Goal: Information Seeking & Learning: Check status

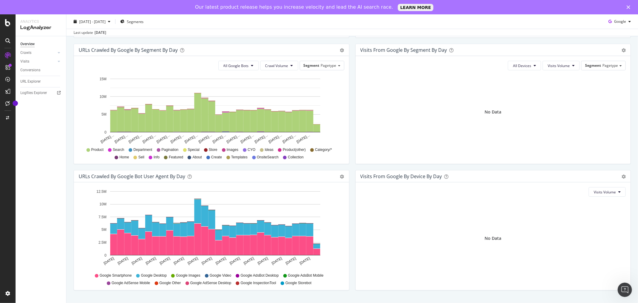
click at [38, 159] on div "Overview Crawls Daily Distribution Segments Distribution HTTP Codes Resources V…" at bounding box center [41, 176] width 51 height 281
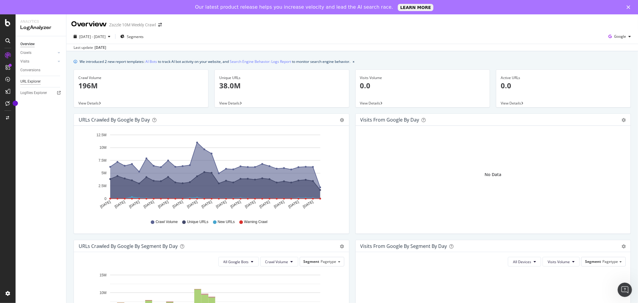
click at [35, 80] on div "URL Explorer" at bounding box center [30, 81] width 20 height 6
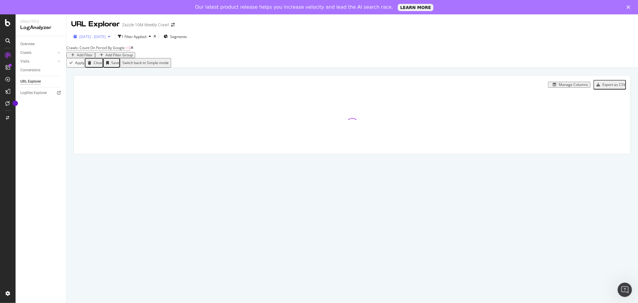
click at [106, 39] on span "[DATE] - [DATE]" at bounding box center [92, 36] width 26 height 5
click at [133, 53] on div "Add Filter Group" at bounding box center [119, 55] width 27 height 4
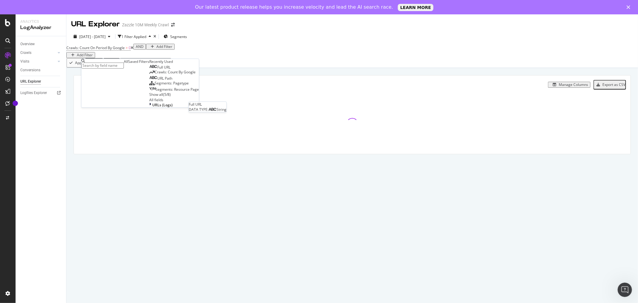
click at [157, 70] on span "Full URL" at bounding box center [163, 67] width 13 height 5
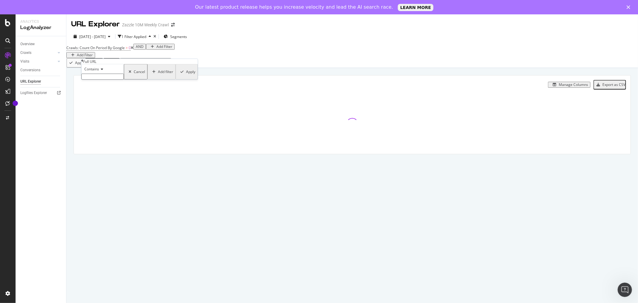
click at [98, 80] on input "text" at bounding box center [102, 77] width 42 height 6
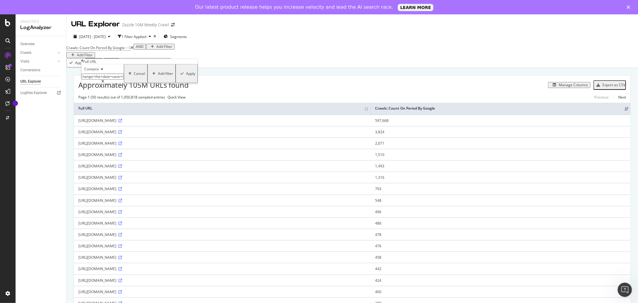
scroll to position [0, 5]
type input "change+the+date+save+the+dates"
click at [186, 76] on div "Apply" at bounding box center [190, 74] width 9 height 4
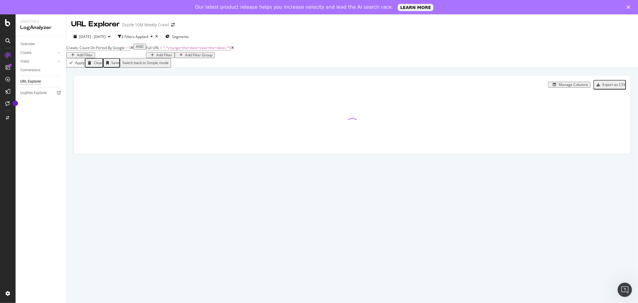
click at [319, 58] on div "Crawls: Count On Period By Google > 0 Add Filter AND Full URL = ^.*change+the+d…" at bounding box center [352, 51] width 572 height 14
click at [172, 57] on div "Add Filter" at bounding box center [165, 55] width 16 height 4
click at [311, 127] on div "DATA TYPE: Trend" at bounding box center [299, 124] width 41 height 5
click at [314, 127] on span "Trend" at bounding box center [309, 124] width 10 height 5
click at [389, 58] on div "Crawls: Count On Period By Google > 0 Add Filter AND Full URL = ^.*change+the+d…" at bounding box center [352, 51] width 572 height 14
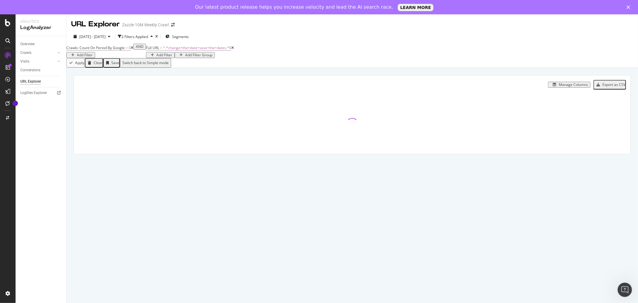
click at [568, 87] on div "Manage Columns" at bounding box center [573, 85] width 29 height 4
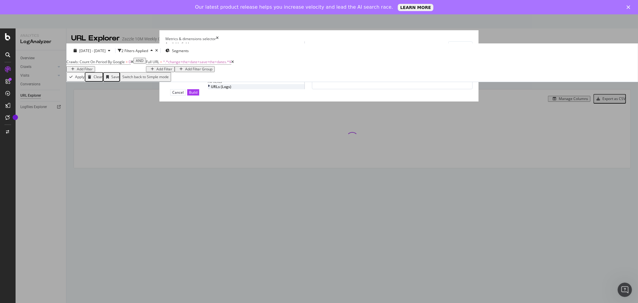
click at [208, 89] on div "URLs (Logs)" at bounding box center [256, 86] width 97 height 5
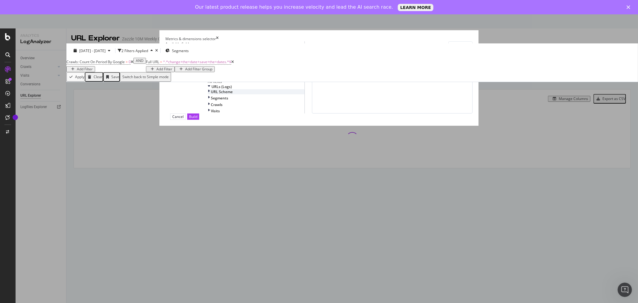
click at [208, 94] on div "URL Scheme" at bounding box center [256, 91] width 97 height 5
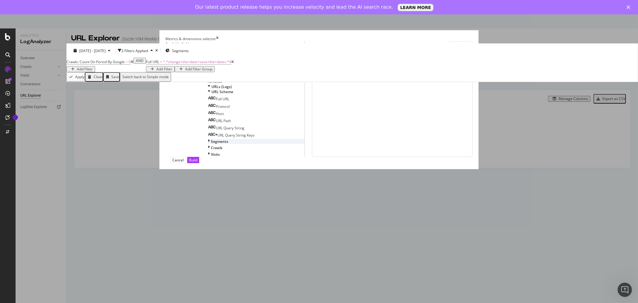
click at [208, 144] on div "Segments" at bounding box center [256, 141] width 97 height 5
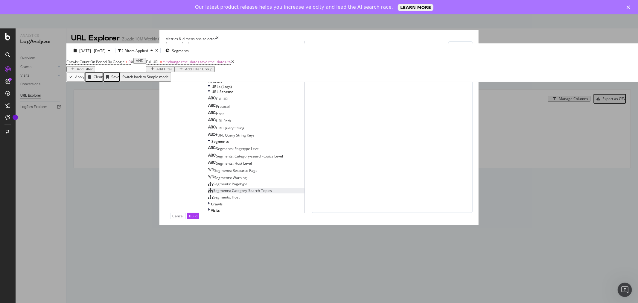
scroll to position [55, 0]
click at [208, 206] on icon "modal" at bounding box center [209, 203] width 2 height 5
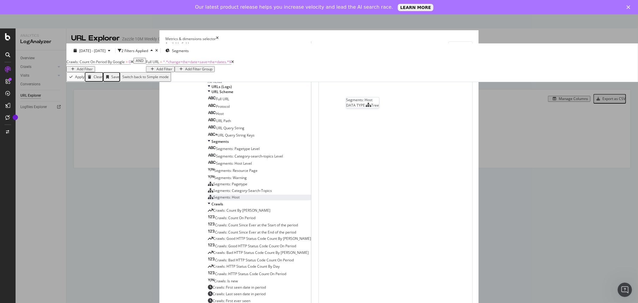
scroll to position [168, 0]
click at [208, 250] on icon "modal" at bounding box center [210, 252] width 5 height 5
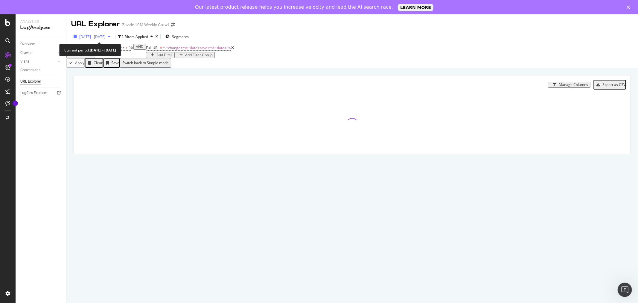
click at [101, 38] on span "[DATE] - [DATE]" at bounding box center [92, 36] width 26 height 5
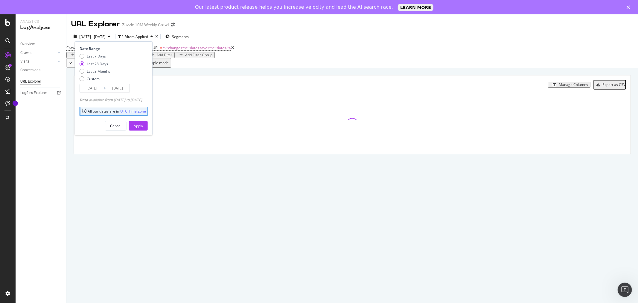
click at [96, 88] on input "[DATE]" at bounding box center [92, 88] width 24 height 8
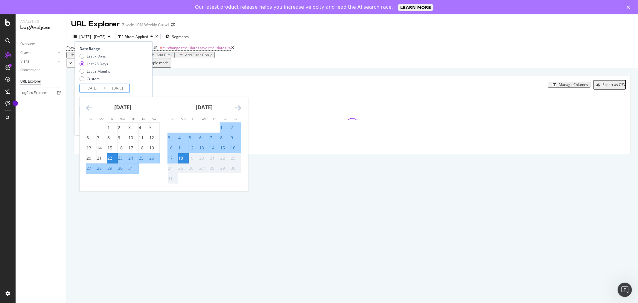
click at [92, 109] on icon "Move backward to switch to the previous month." at bounding box center [89, 107] width 6 height 7
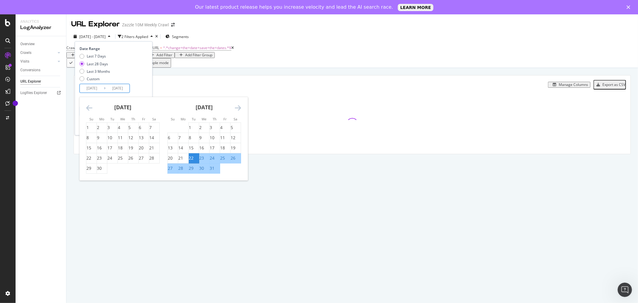
click at [92, 108] on icon "Move backward to switch to the previous month." at bounding box center [89, 107] width 6 height 7
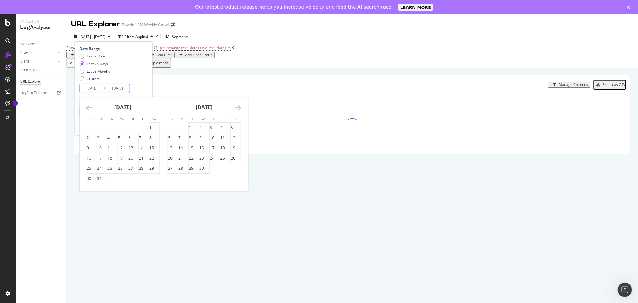
click at [92, 108] on icon "Move backward to switch to the previous month." at bounding box center [89, 107] width 6 height 7
drag, startPoint x: 87, startPoint y: 106, endPoint x: 92, endPoint y: 111, distance: 6.6
click at [88, 106] on icon "Move backward to switch to the previous month." at bounding box center [89, 107] width 6 height 7
click at [120, 127] on div "1" at bounding box center [119, 127] width 2 height 6
type input "[DATE]"
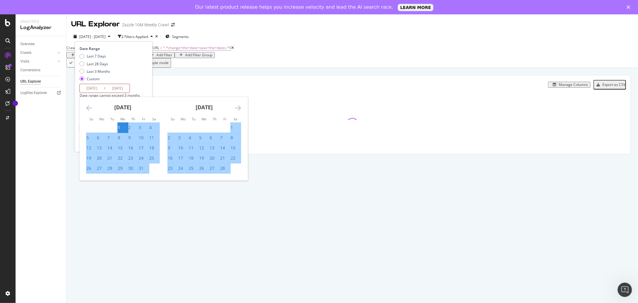
click at [238, 109] on icon "Move forward to switch to the next month." at bounding box center [238, 107] width 6 height 7
click at [146, 86] on div "Date Range Last 7 Days Last 28 Days Last 3 Months Custom [DATE] Navigate forwar…" at bounding box center [113, 77] width 67 height 63
click at [124, 88] on input "[DATE]" at bounding box center [118, 88] width 24 height 8
click at [121, 88] on input "[DATE]" at bounding box center [118, 88] width 24 height 8
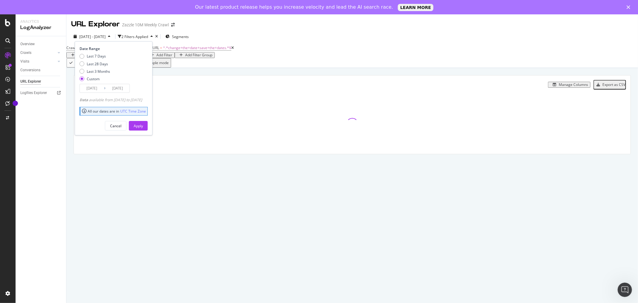
type input "[DATE]"
click at [146, 82] on div "Last 7 Days Last 28 Days Last 3 Months Custom" at bounding box center [113, 69] width 67 height 30
click at [143, 127] on div "Apply" at bounding box center [138, 125] width 9 height 5
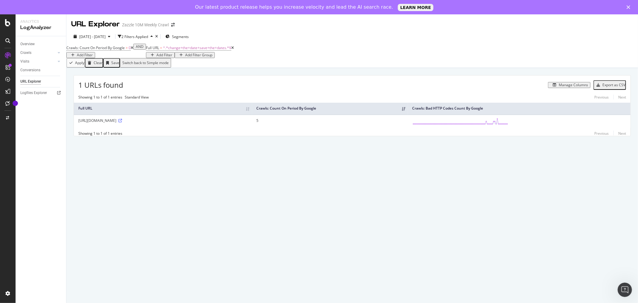
click at [573, 87] on div "Manage Columns" at bounding box center [573, 85] width 29 height 4
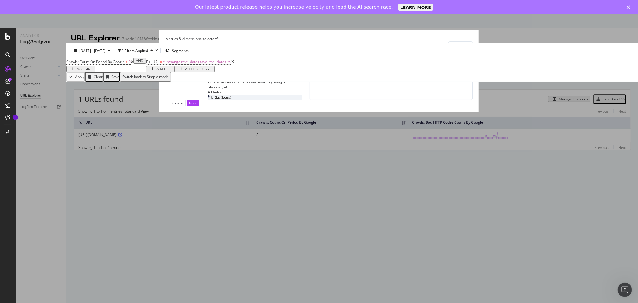
click at [208, 100] on icon "modal" at bounding box center [209, 97] width 2 height 5
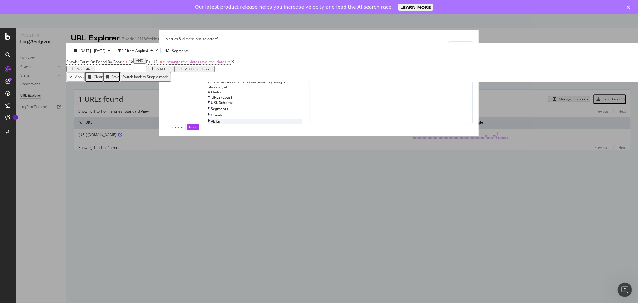
click at [208, 124] on icon "modal" at bounding box center [209, 121] width 2 height 5
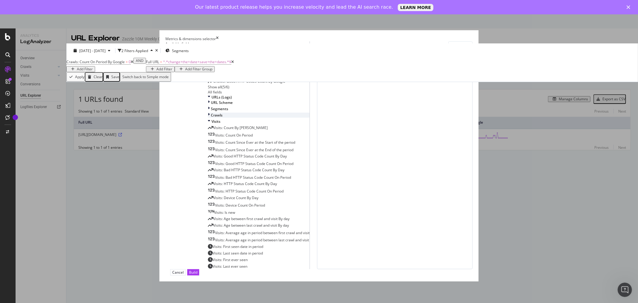
click at [208, 118] on icon "modal" at bounding box center [209, 115] width 2 height 5
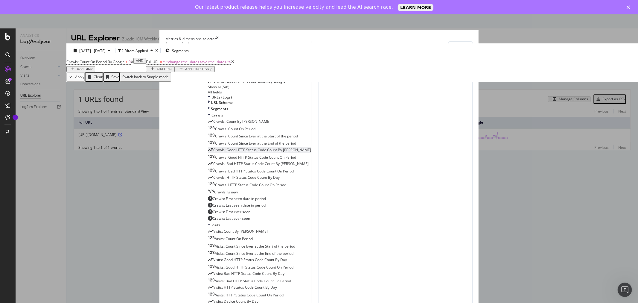
click at [218, 152] on div "Crawls: Good HTTP Status Code Count By [PERSON_NAME]" at bounding box center [259, 149] width 103 height 5
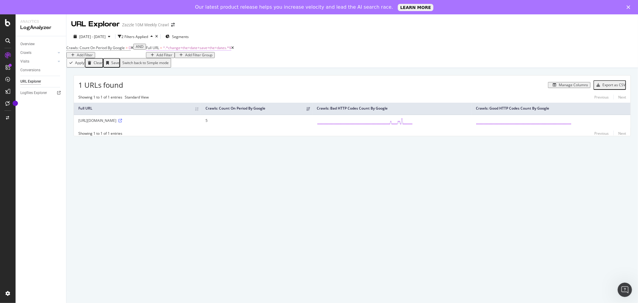
click at [163, 50] on span "^.*change+the+date+save+the+dates.*$" at bounding box center [197, 47] width 68 height 5
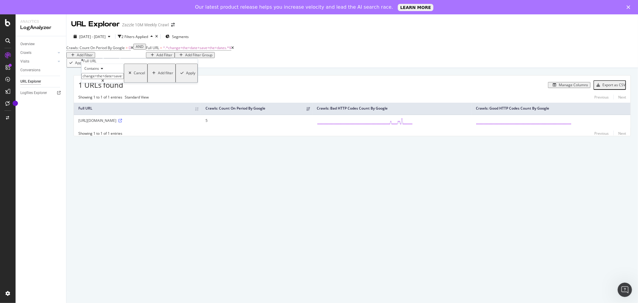
click at [124, 79] on input "change+the+date+save+the+dates" at bounding box center [102, 76] width 42 height 6
drag, startPoint x: 120, startPoint y: 89, endPoint x: 74, endPoint y: 89, distance: 45.8
click at [74, 89] on body "Analytics LogAnalyzer Overview Crawls Daily Distribution Segments Distribution …" at bounding box center [319, 165] width 638 height 303
type input "c"
type input "y"
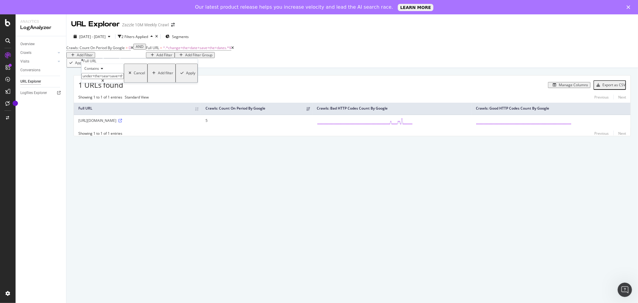
scroll to position [0, 2]
type input "under+the+sea+save+the+dates"
click at [146, 83] on div "Contains under+the+sea+save+the+dates Cancel Add filter Apply" at bounding box center [139, 73] width 116 height 19
click at [186, 75] on div "Apply" at bounding box center [190, 73] width 9 height 4
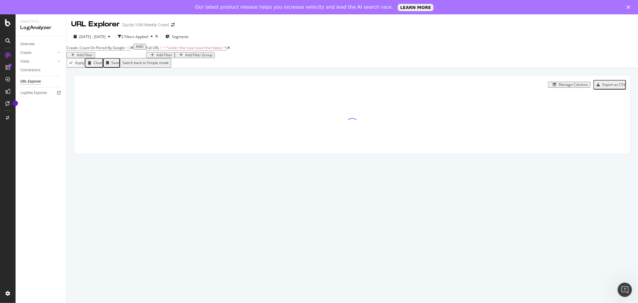
click at [298, 250] on div "URL Explorer Zazzle 10M Weekly Crawl [DATE] - [DATE] 2 Filters Applied Segments…" at bounding box center [352, 165] width 572 height 303
click at [163, 50] on span "^.*under+the+sea+save+the+dates.*$" at bounding box center [195, 47] width 64 height 5
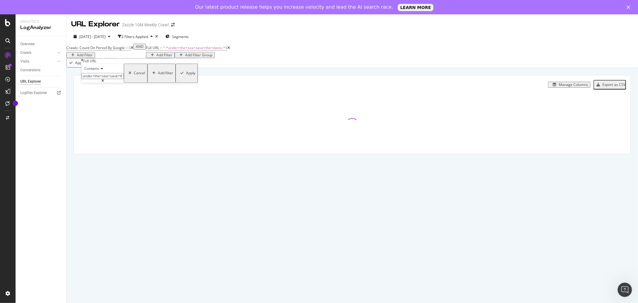
click at [124, 79] on input "under+the+sea+save+the+dates" at bounding box center [102, 76] width 42 height 6
drag, startPoint x: 139, startPoint y: 88, endPoint x: 156, endPoint y: 88, distance: 16.8
click at [156, 83] on div "Contains under+the+sea+save+the+dates Cancel Add filter Apply" at bounding box center [139, 73] width 116 height 19
click at [124, 79] on input "under+the+sea+save+the+dates" at bounding box center [102, 76] width 42 height 6
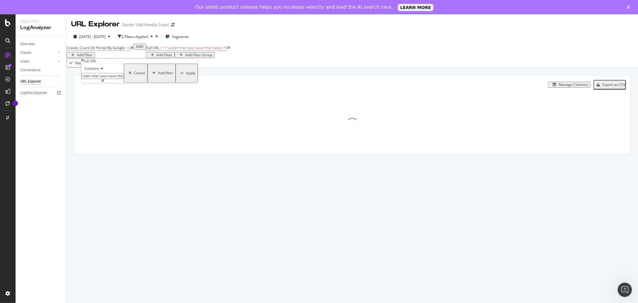
scroll to position [0, 0]
type input "under+the+sea+save+the+date"
click at [186, 75] on div "Apply" at bounding box center [190, 73] width 9 height 4
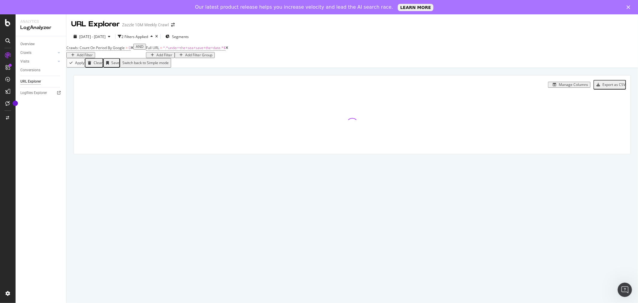
click at [189, 244] on div "URL Explorer Zazzle 10M Weekly Crawl [DATE] - [DATE] 2 Filters Applied Segments…" at bounding box center [352, 165] width 572 height 303
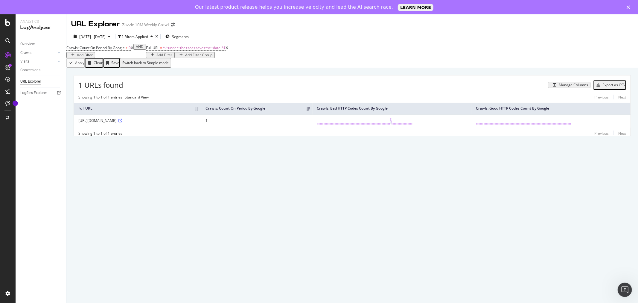
click at [366, 225] on div "URL Explorer Zazzle 10M Weekly Crawl [DATE] - [DATE] 2 Filters Applied Segments…" at bounding box center [352, 165] width 572 height 303
click at [163, 50] on span "^.*under+the+sea+save+the+date.*$" at bounding box center [194, 47] width 63 height 5
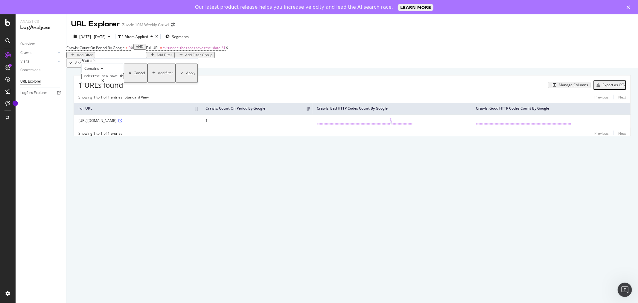
click at [114, 79] on input "under+the+sea+save+the+date" at bounding box center [102, 76] width 42 height 6
drag, startPoint x: 115, startPoint y: 90, endPoint x: 81, endPoint y: 85, distance: 34.3
click at [81, 83] on div "Full URL Contains under+the+sea+save+the+date Cancel Add filter Apply" at bounding box center [139, 70] width 117 height 25
type input "change+the+date+save+the+date"
click at [186, 75] on div "Apply" at bounding box center [190, 73] width 9 height 4
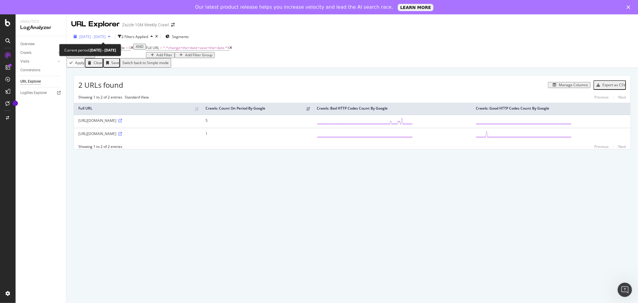
click at [106, 36] on span "[DATE] - [DATE]" at bounding box center [92, 36] width 26 height 5
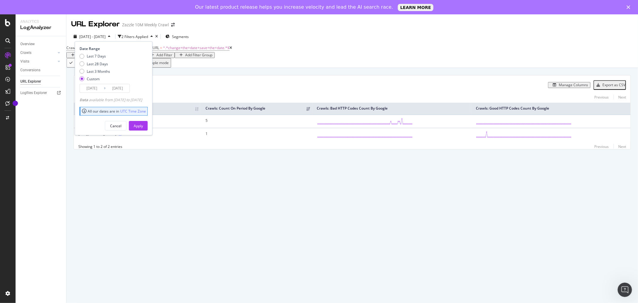
click at [95, 90] on input "[DATE]" at bounding box center [92, 88] width 24 height 8
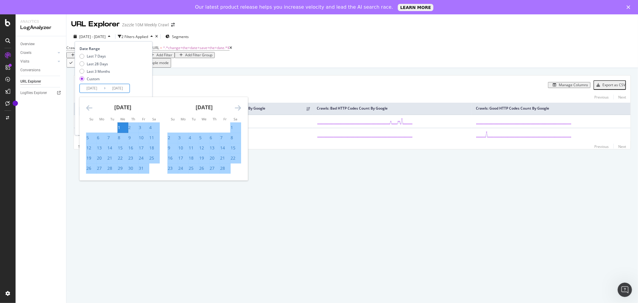
click at [89, 109] on icon "Move backward to switch to the previous month." at bounding box center [89, 107] width 6 height 7
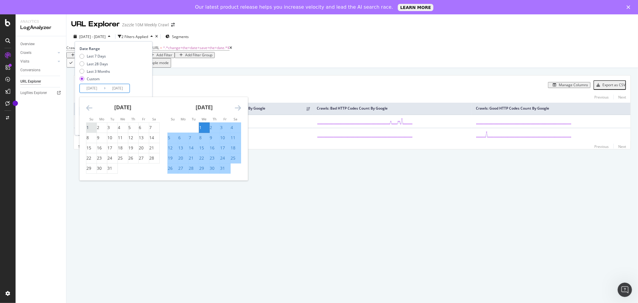
click at [89, 128] on div "1" at bounding box center [87, 127] width 2 height 6
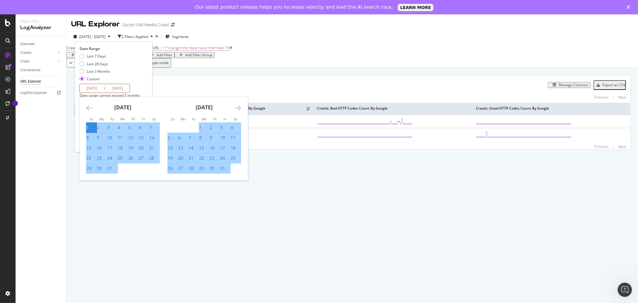
type input "[DATE]"
click at [240, 107] on icon "Move forward to switch to the next month." at bounding box center [238, 107] width 6 height 7
click at [225, 167] on div "28" at bounding box center [222, 168] width 5 height 6
type input "[DATE]"
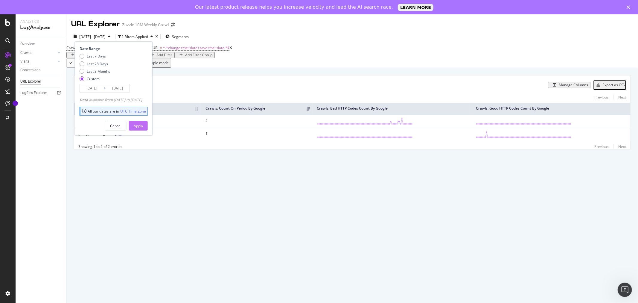
click at [143, 127] on div "Apply" at bounding box center [138, 125] width 9 height 5
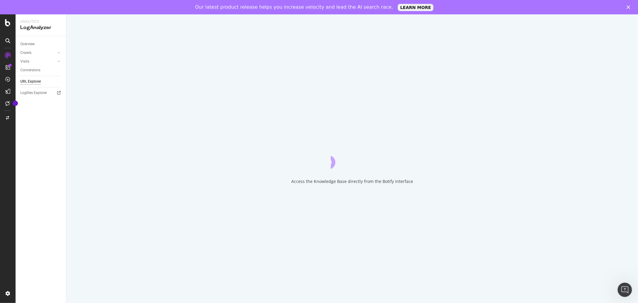
click at [430, 238] on div "Access the Knowledge Base directly from the Botify interface" at bounding box center [352, 165] width 572 height 303
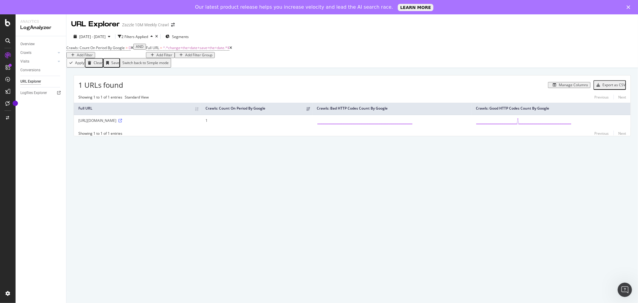
click at [510, 220] on div "URL Explorer Zazzle 10M Weekly Crawl [DATE] - [DATE] 2 Filters Applied Segments…" at bounding box center [352, 165] width 572 height 303
click at [172, 26] on icon "arrow-right-arrow-left" at bounding box center [173, 25] width 4 height 4
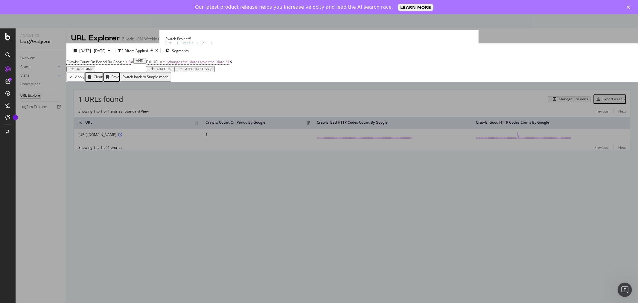
drag, startPoint x: 608, startPoint y: 11, endPoint x: 381, endPoint y: 112, distance: 248.0
click at [364, 46] on div "Zazzle 10M Weekly Crawl Zazzle 100K Ad Hoc Crawl Ad-Hoc Project Priority URL Cr…" at bounding box center [318, 43] width 307 height 5
click at [632, 5] on div "Close" at bounding box center [630, 7] width 6 height 4
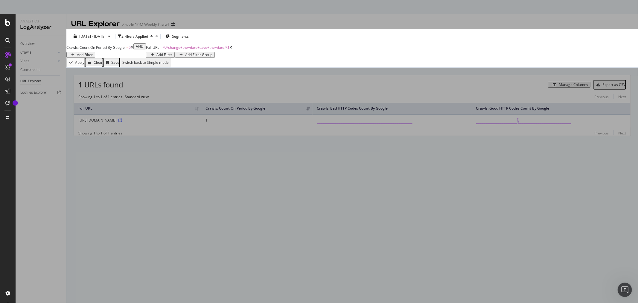
click at [200, 44] on summary "Zazzle 10M Weekly Crawl" at bounding box center [318, 43] width 307 height 5
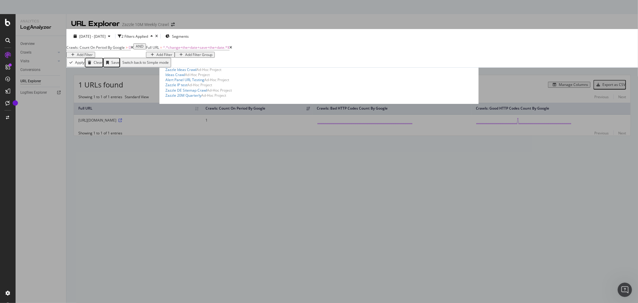
click at [165, 45] on details "Zazzle 10M Weekly Crawl Zazzle 100K Ad Hoc Crawl Ad-Hoc Project Priority URL Cr…" at bounding box center [318, 69] width 307 height 57
click at [169, 41] on link "Zazzle 10M Weekly Crawl" at bounding box center [190, 43] width 42 height 5
